Goal: Complete application form: Complete application form

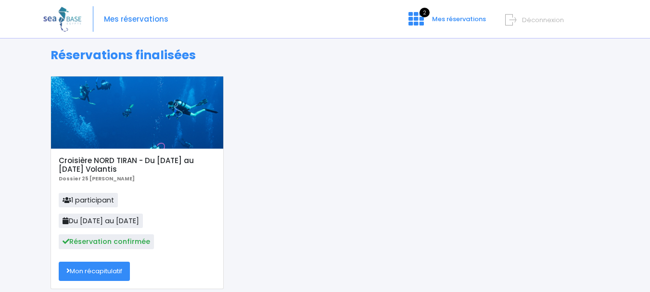
scroll to position [96, 0]
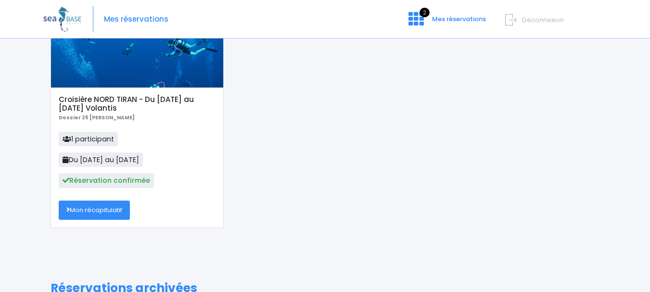
click at [86, 210] on link "Mon récapitulatif" at bounding box center [94, 209] width 71 height 19
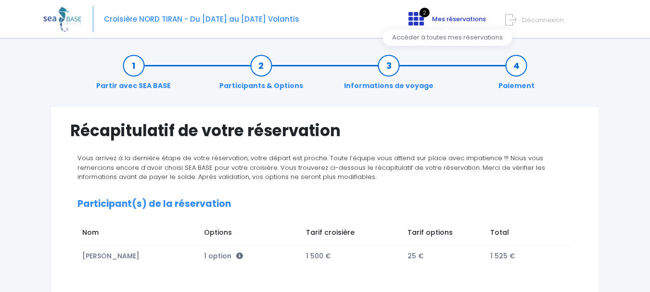
click at [444, 18] on span "Mes réservations" at bounding box center [459, 18] width 54 height 9
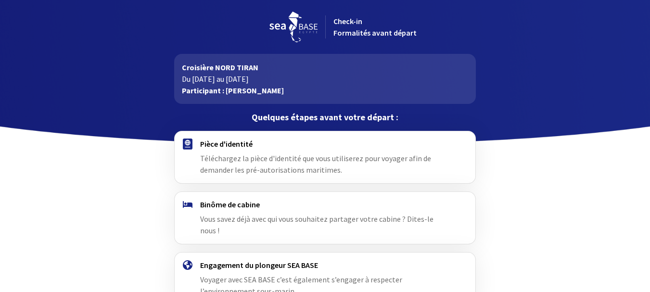
click at [405, 217] on span "Vous savez déjà avec qui vous souhaitez partager votre cabine ? Dites-le nous !" at bounding box center [316, 224] width 233 height 21
click at [288, 205] on h4 "Binôme de cabine" at bounding box center [325, 205] width 250 height 10
click at [185, 201] on img at bounding box center [188, 204] width 10 height 7
click at [187, 203] on img at bounding box center [188, 204] width 10 height 7
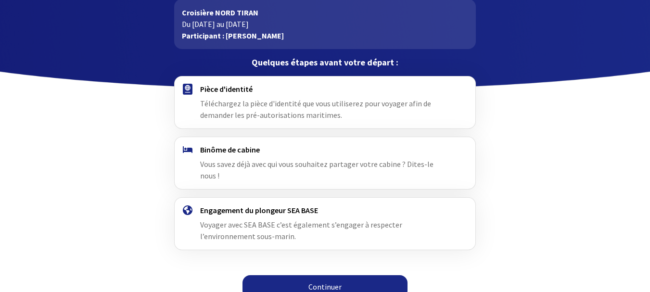
scroll to position [55, 0]
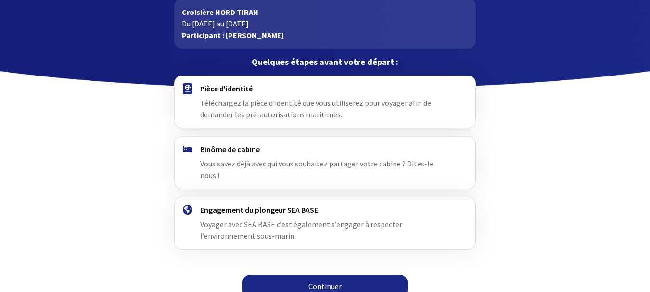
click at [231, 102] on span "Téléchargez la pièce d'identité que vous utiliserez pour voyager afin de demand…" at bounding box center [315, 108] width 231 height 21
click at [323, 275] on link "Continuer" at bounding box center [324, 286] width 165 height 23
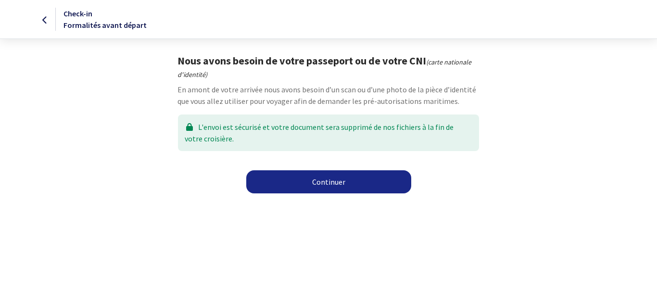
click at [320, 185] on link "Continuer" at bounding box center [328, 181] width 165 height 23
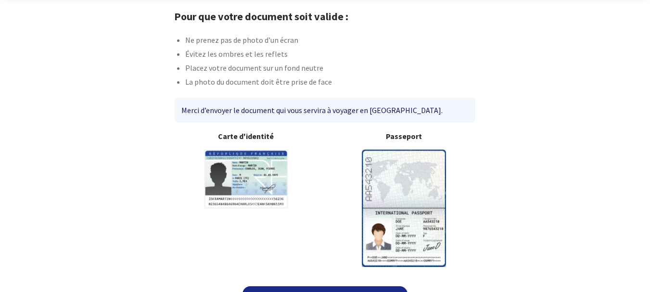
scroll to position [67, 0]
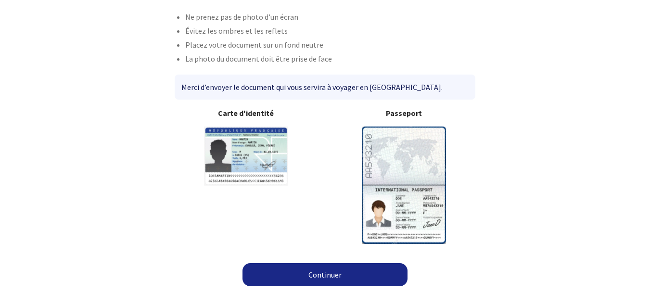
click at [325, 277] on link "Continuer" at bounding box center [324, 274] width 165 height 23
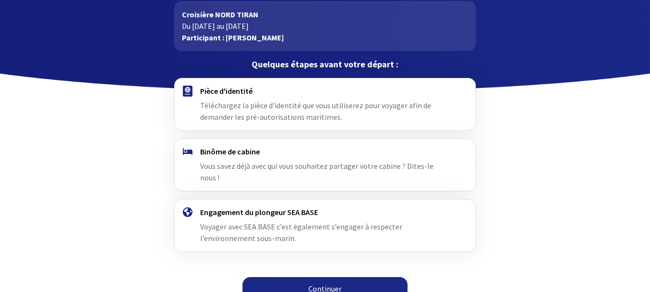
scroll to position [55, 0]
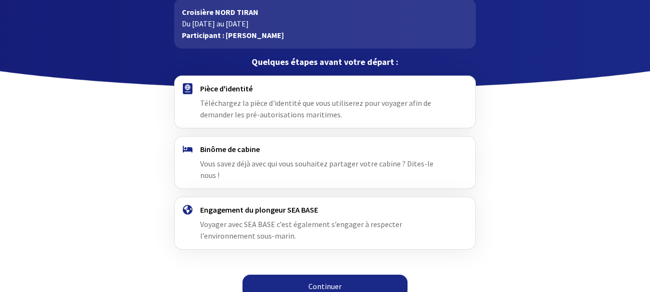
click at [325, 276] on link "Continuer" at bounding box center [324, 286] width 165 height 23
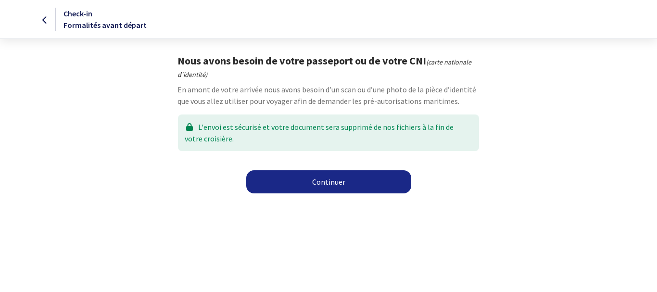
click at [304, 185] on link "Continuer" at bounding box center [328, 181] width 165 height 23
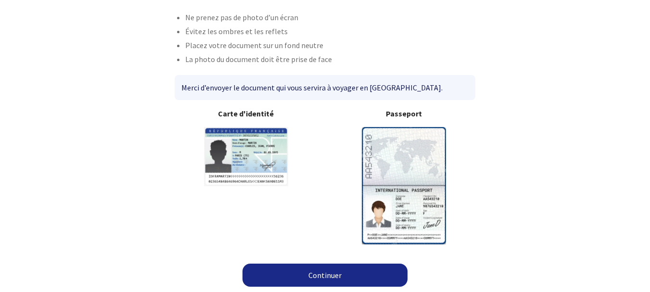
scroll to position [67, 0]
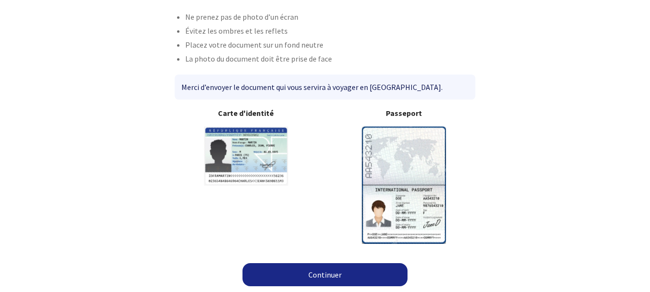
click at [327, 277] on link "Continuer" at bounding box center [324, 274] width 165 height 23
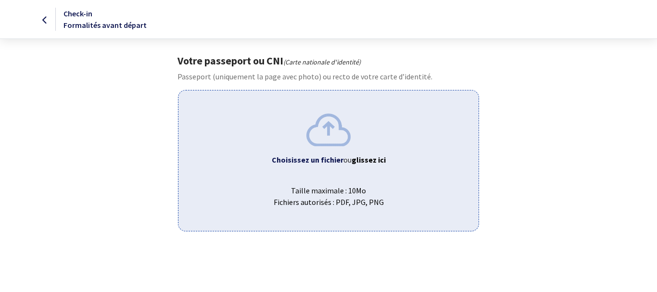
click at [327, 164] on b "Choisissez un fichier" at bounding box center [308, 160] width 72 height 10
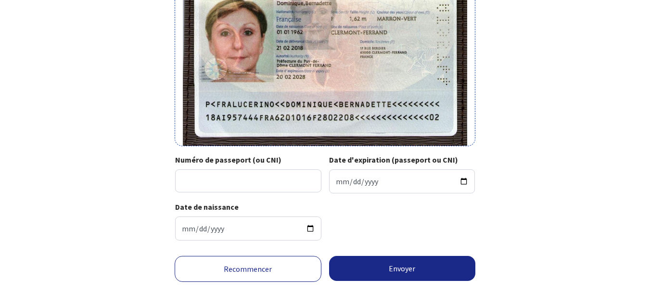
scroll to position [124, 0]
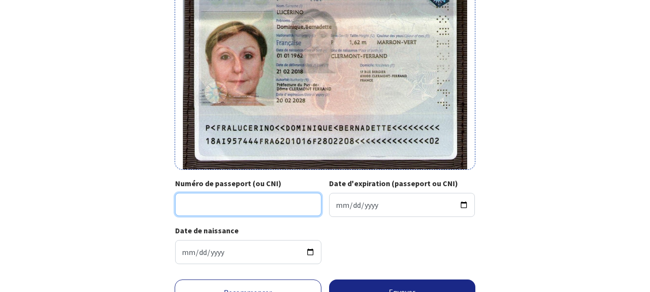
drag, startPoint x: 205, startPoint y: 207, endPoint x: 213, endPoint y: 202, distance: 9.7
click at [205, 207] on input "Numéro de passeport (ou CNI)" at bounding box center [248, 204] width 146 height 23
type input "18AI95744"
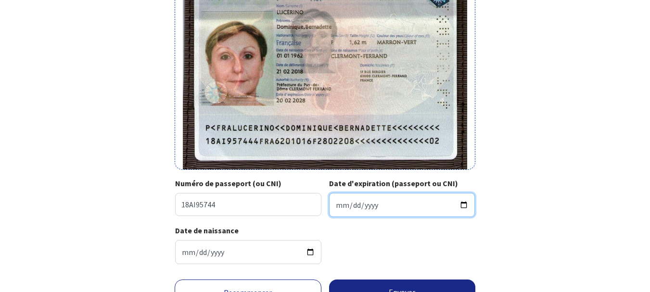
click at [372, 205] on input "Date d'expiration (passeport ou CNI)" at bounding box center [402, 205] width 146 height 24
click at [465, 204] on input "Date d'expiration (passeport ou CNI)" at bounding box center [402, 205] width 146 height 24
type input "[DATE]"
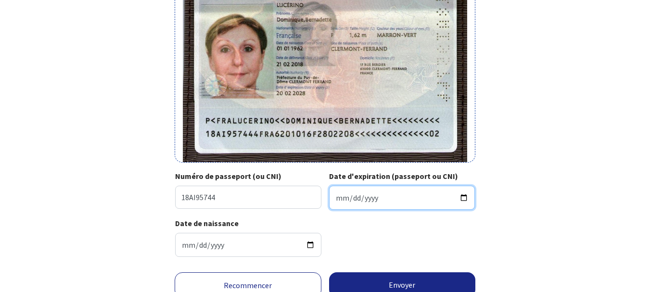
scroll to position [144, 0]
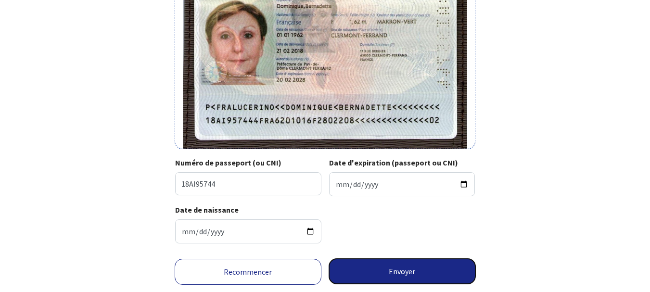
click at [396, 273] on button "Envoyer" at bounding box center [402, 271] width 147 height 25
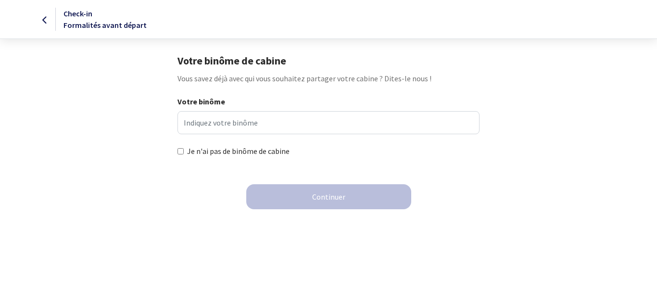
click at [180, 150] on input "Je n'ai pas de binôme de cabine" at bounding box center [180, 151] width 6 height 6
checkbox input "true"
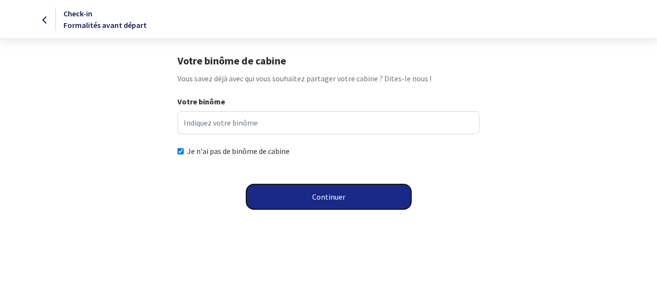
click at [325, 198] on button "Continuer" at bounding box center [328, 196] width 165 height 25
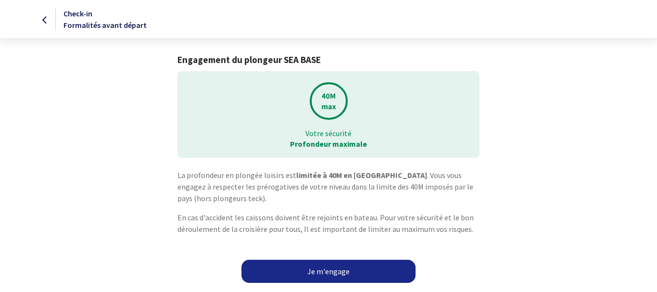
click at [321, 276] on link "Je m'engage" at bounding box center [328, 271] width 174 height 23
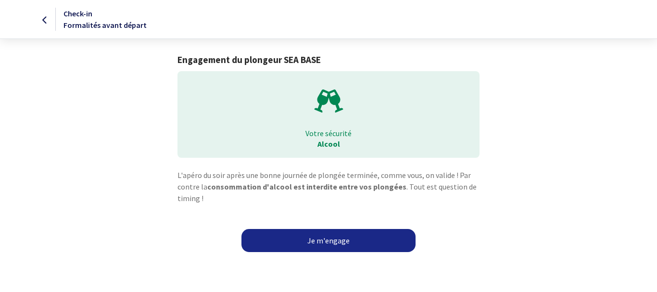
click at [304, 238] on link "Je m'engage" at bounding box center [328, 240] width 174 height 23
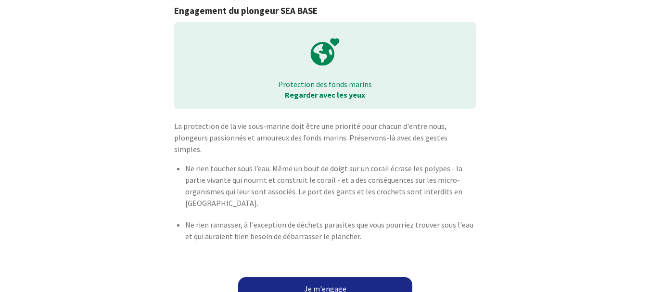
scroll to position [51, 0]
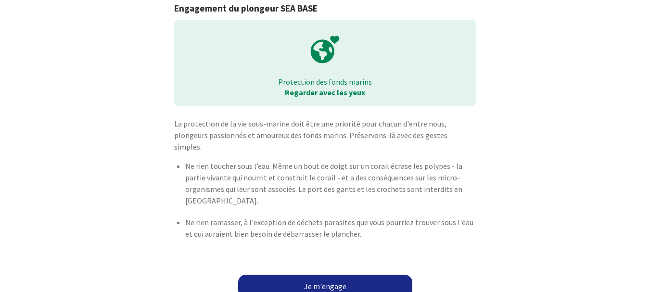
click at [326, 277] on link "Je m'engage" at bounding box center [325, 286] width 174 height 23
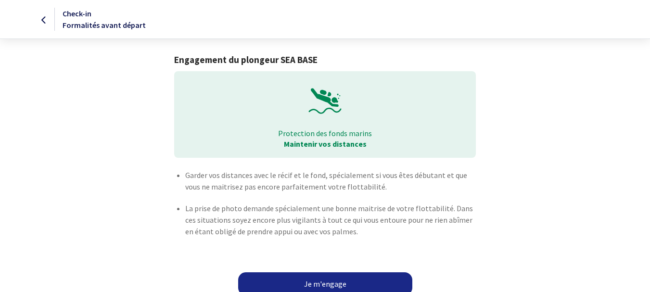
scroll to position [9, 0]
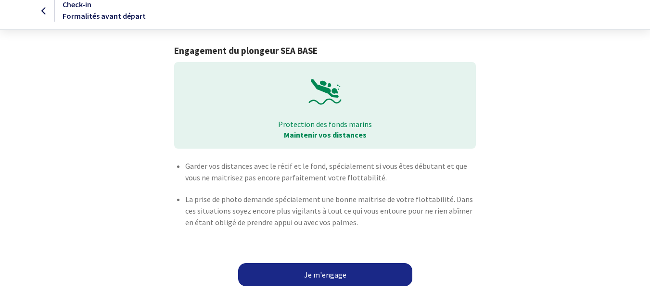
click at [321, 274] on link "Je m'engage" at bounding box center [325, 274] width 174 height 23
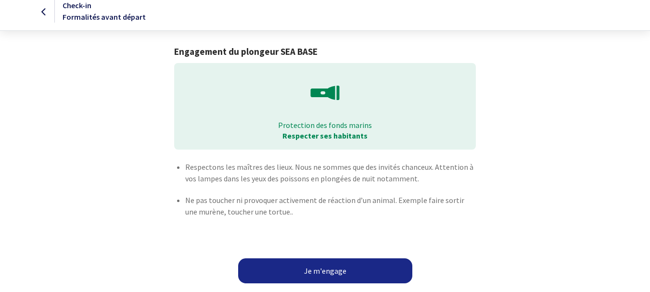
scroll to position [11, 0]
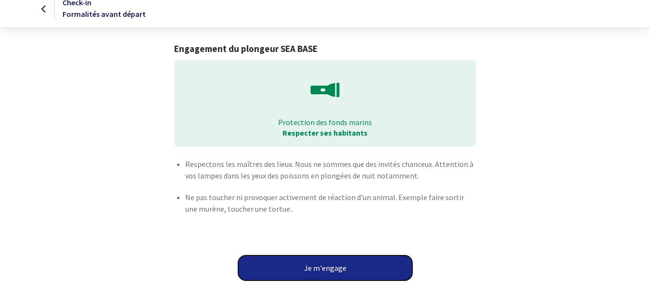
click at [313, 271] on button "Je m'engage" at bounding box center [325, 267] width 174 height 25
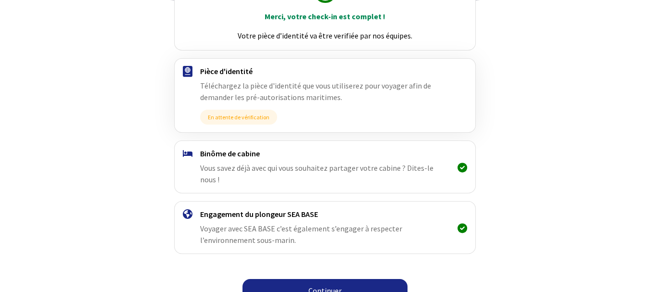
scroll to position [145, 0]
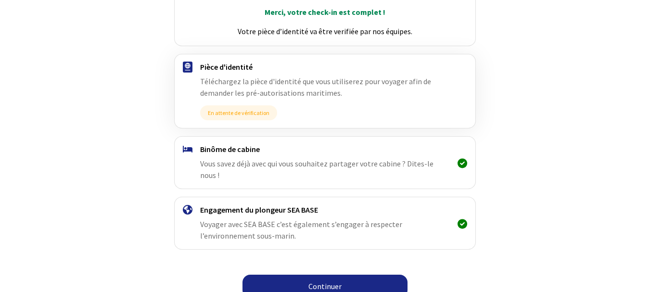
click at [341, 277] on link "Continuer" at bounding box center [324, 286] width 165 height 23
